Goal: Navigation & Orientation: Find specific page/section

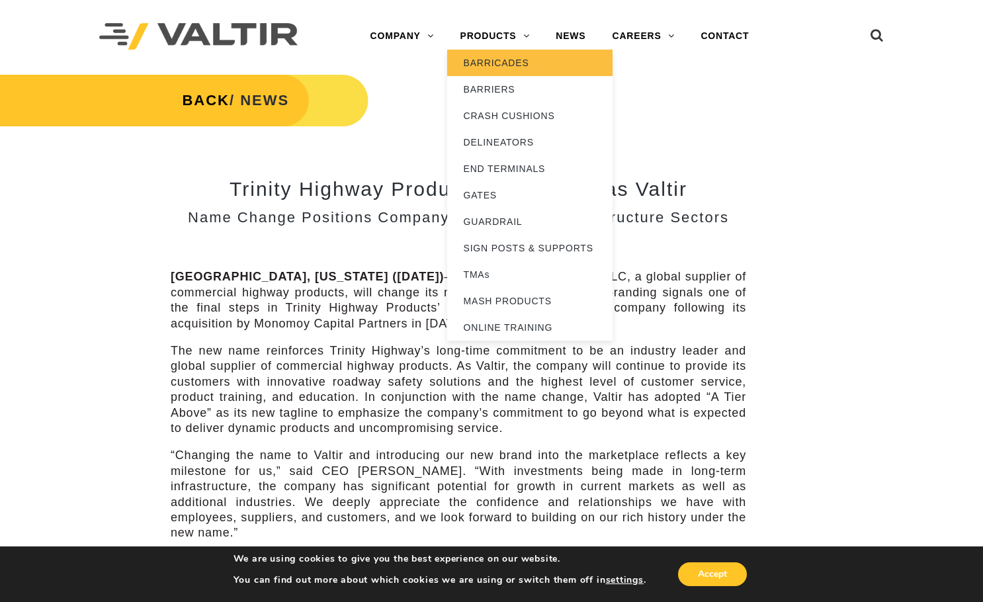
click at [495, 56] on link "BARRICADES" at bounding box center [529, 63] width 165 height 26
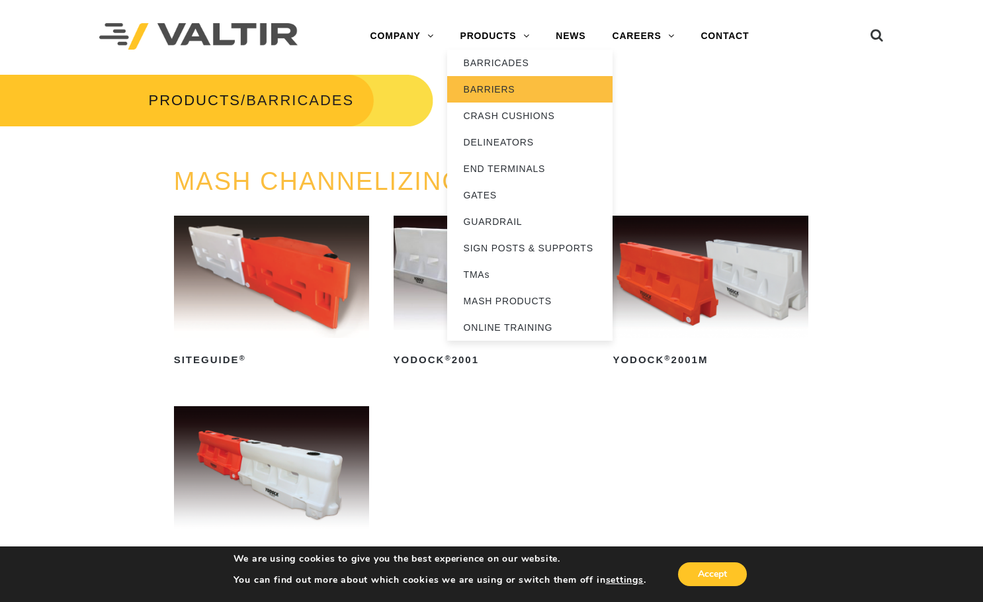
click at [500, 91] on link "BARRIERS" at bounding box center [529, 89] width 165 height 26
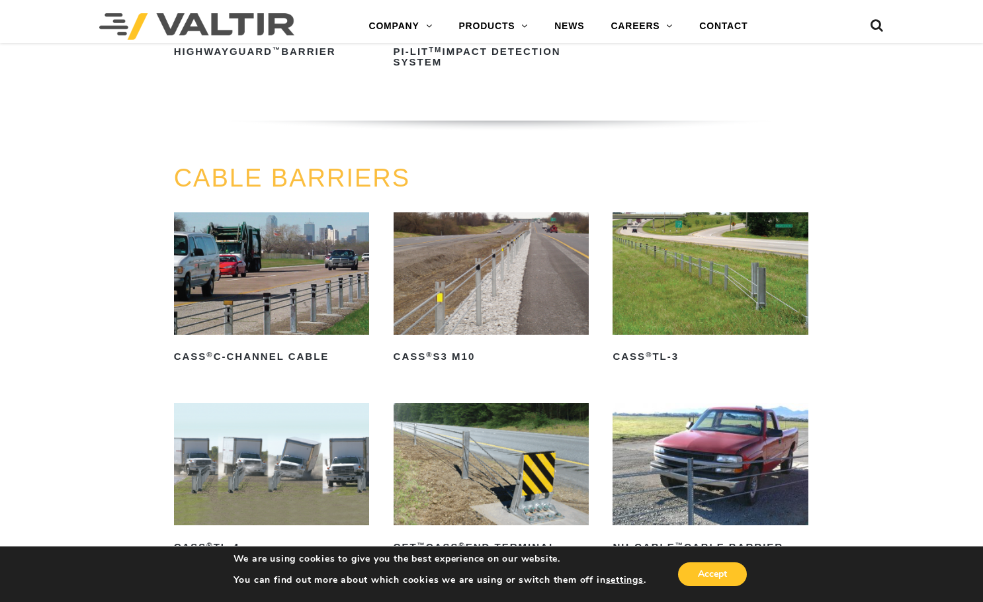
scroll to position [529, 0]
